Goal: Information Seeking & Learning: Find specific fact

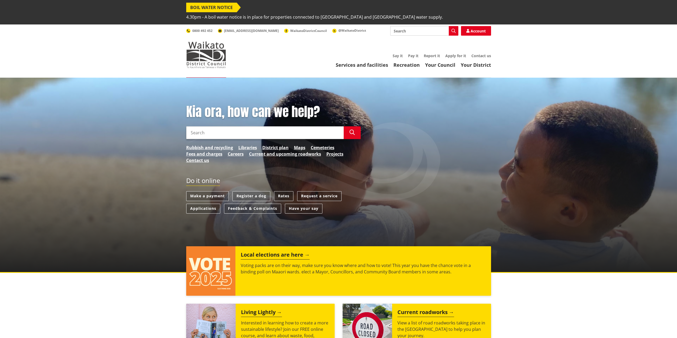
click at [225, 126] on input "Search" at bounding box center [265, 132] width 158 height 13
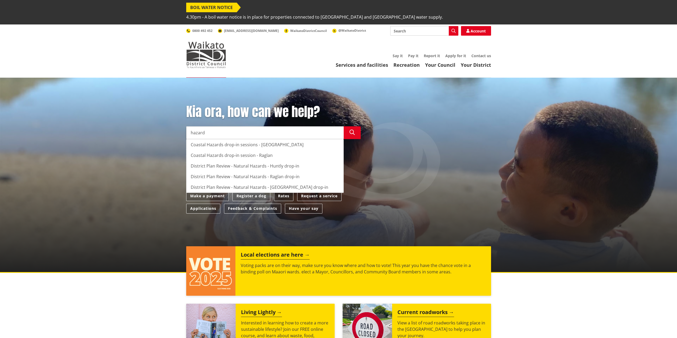
type input "hazard"
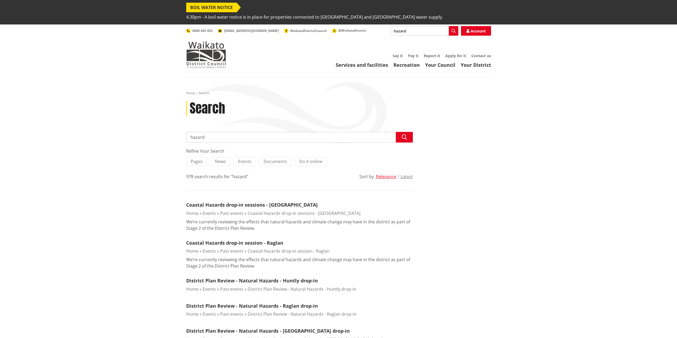
click at [226, 132] on input "hazard" at bounding box center [299, 137] width 227 height 11
type input "hazard register"
